Goal: Task Accomplishment & Management: Use online tool/utility

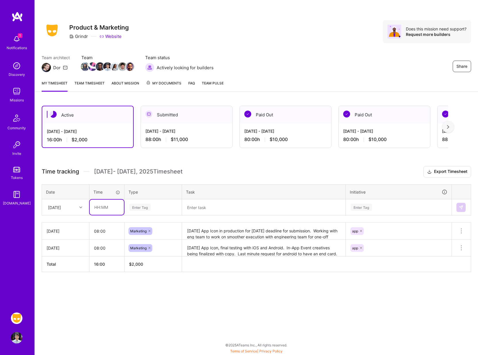
click at [110, 204] on input "text" at bounding box center [107, 207] width 34 height 15
type input "08:00"
click at [143, 210] on div "Enter Tag" at bounding box center [139, 207] width 21 height 9
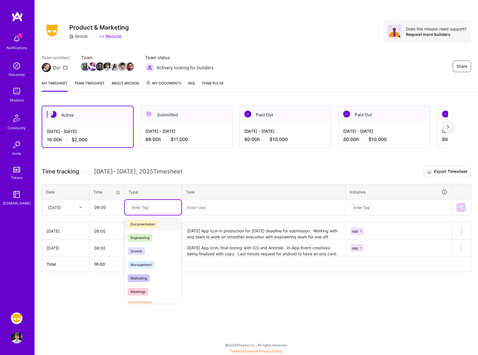
scroll to position [31, 0]
click at [142, 276] on span "Marketing" at bounding box center [139, 277] width 22 height 8
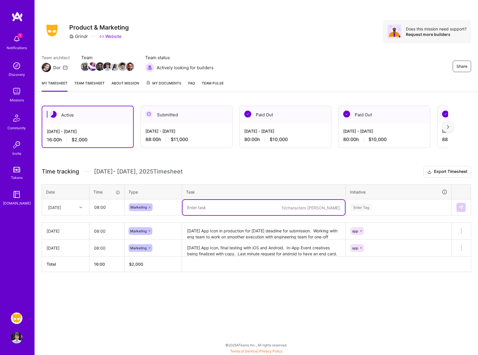
click at [200, 209] on textarea at bounding box center [264, 207] width 162 height 15
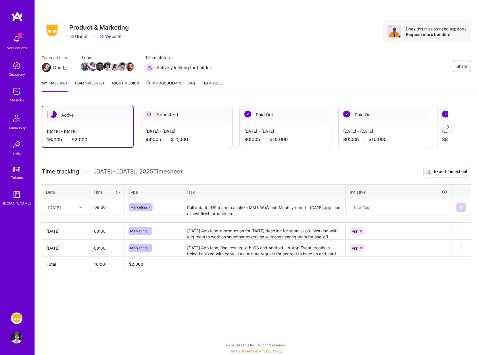
click at [320, 49] on div "Share Product & Marketing Grindr Website Does this mission need support? Reques…" at bounding box center [256, 38] width 443 height 76
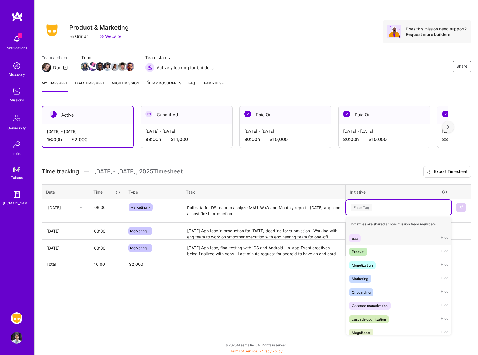
click at [363, 203] on div "Enter Tag" at bounding box center [398, 207] width 105 height 15
click at [355, 239] on div "app" at bounding box center [355, 238] width 6 height 6
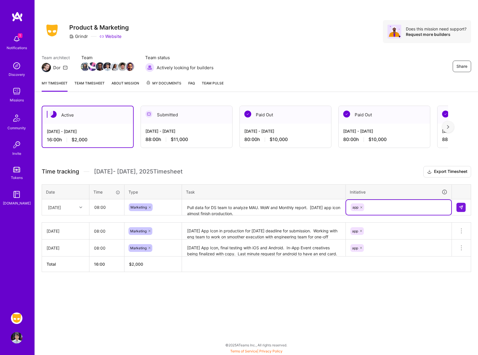
click at [284, 210] on textarea "Pull data for DS team to analyze MAU. WoW and Monthly report. Halloween app ico…" at bounding box center [264, 207] width 162 height 15
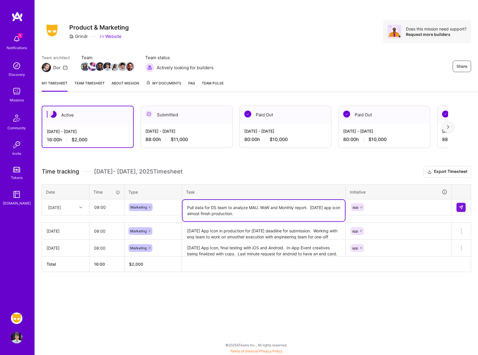
click at [263, 213] on textarea "Pull data for DS team to analyze MAU. WoW and Monthly report. Halloween app ico…" at bounding box center [264, 210] width 162 height 21
type textarea "Pull data for DS team to analyze MAU. WoW and Monthly report. Halloween app ico…"
click at [461, 209] on img at bounding box center [461, 207] width 5 height 5
